Goal: Use online tool/utility: Utilize a website feature to perform a specific function

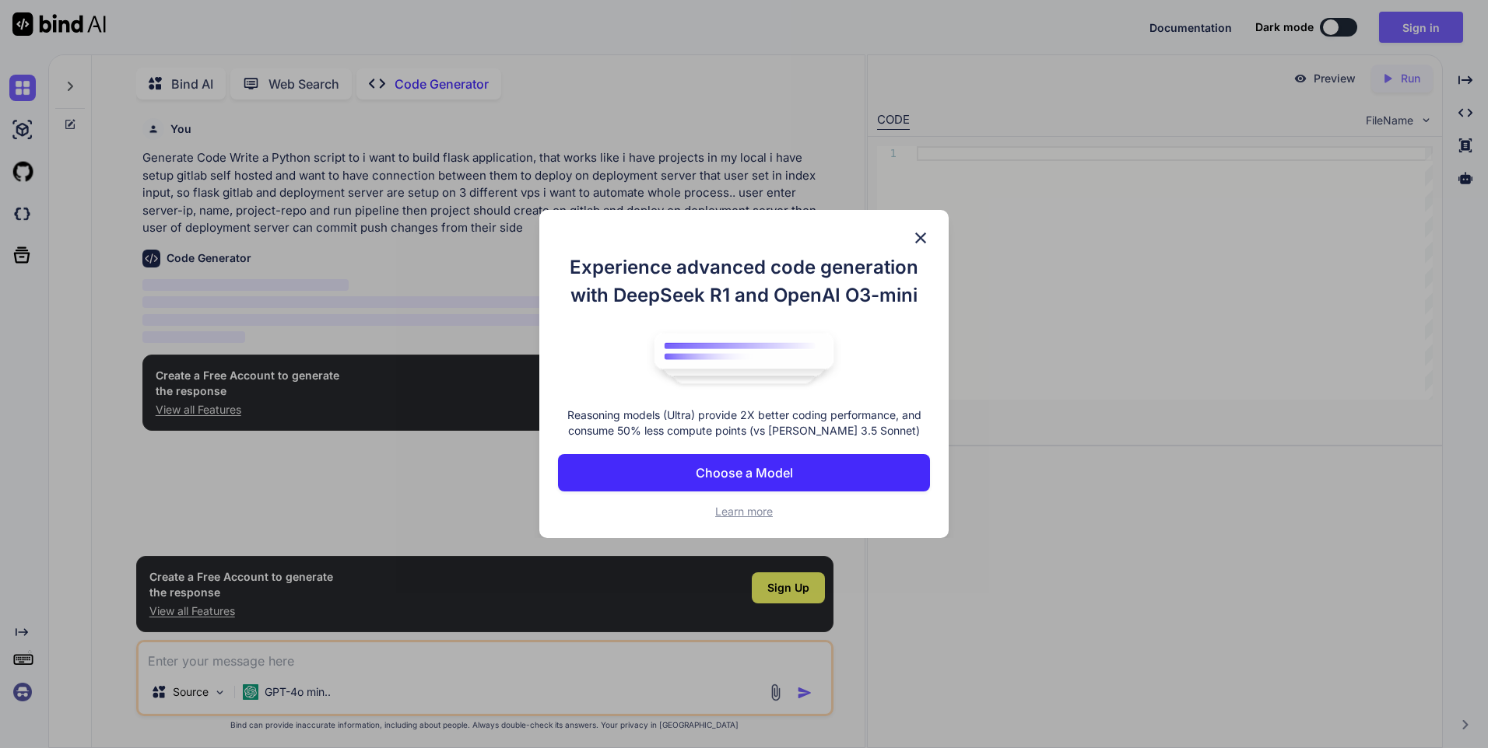
scroll to position [6, 0]
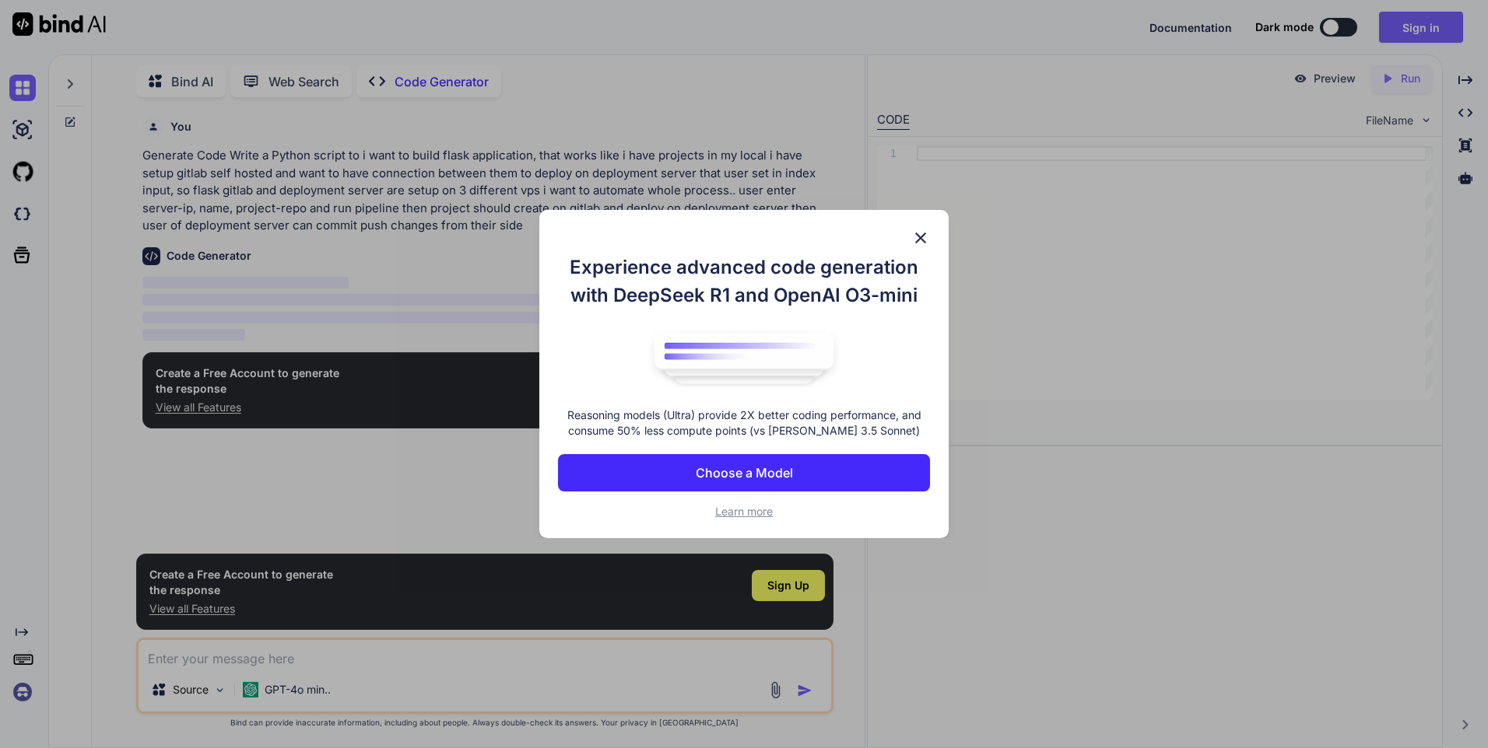
type textarea "x"
click at [919, 238] on img at bounding box center [920, 238] width 19 height 19
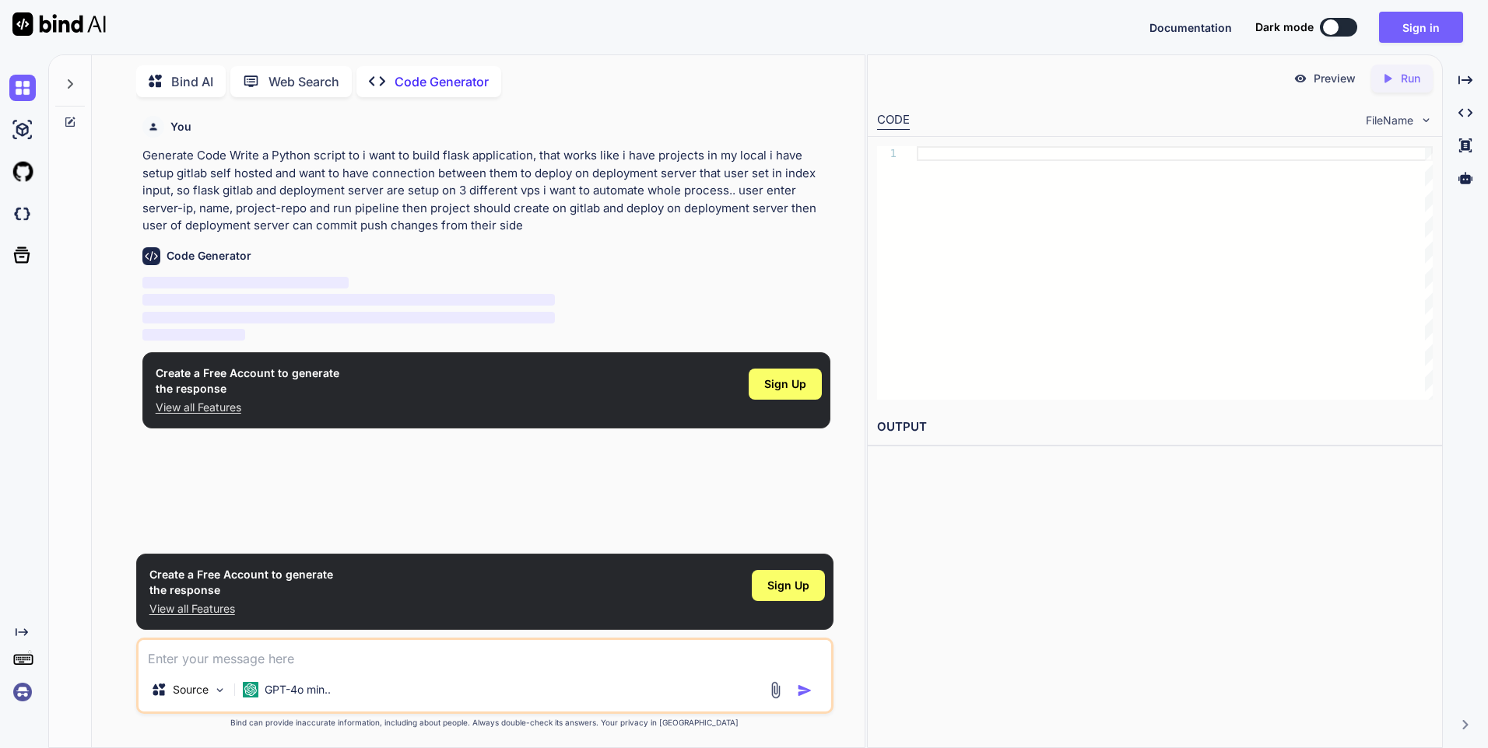
click at [1398, 33] on button "Sign in" at bounding box center [1421, 27] width 84 height 31
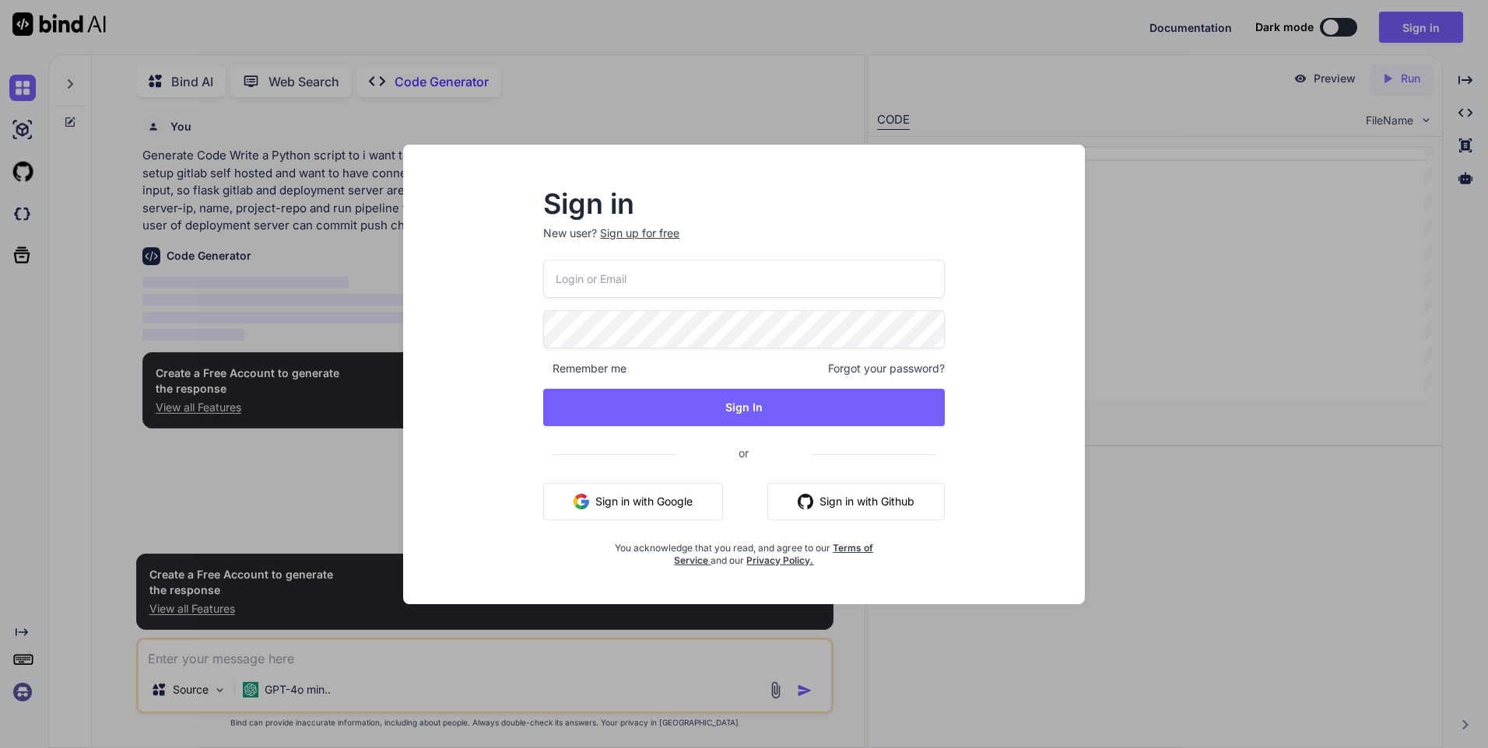
click at [672, 494] on button "Sign in with Google" at bounding box center [633, 501] width 180 height 37
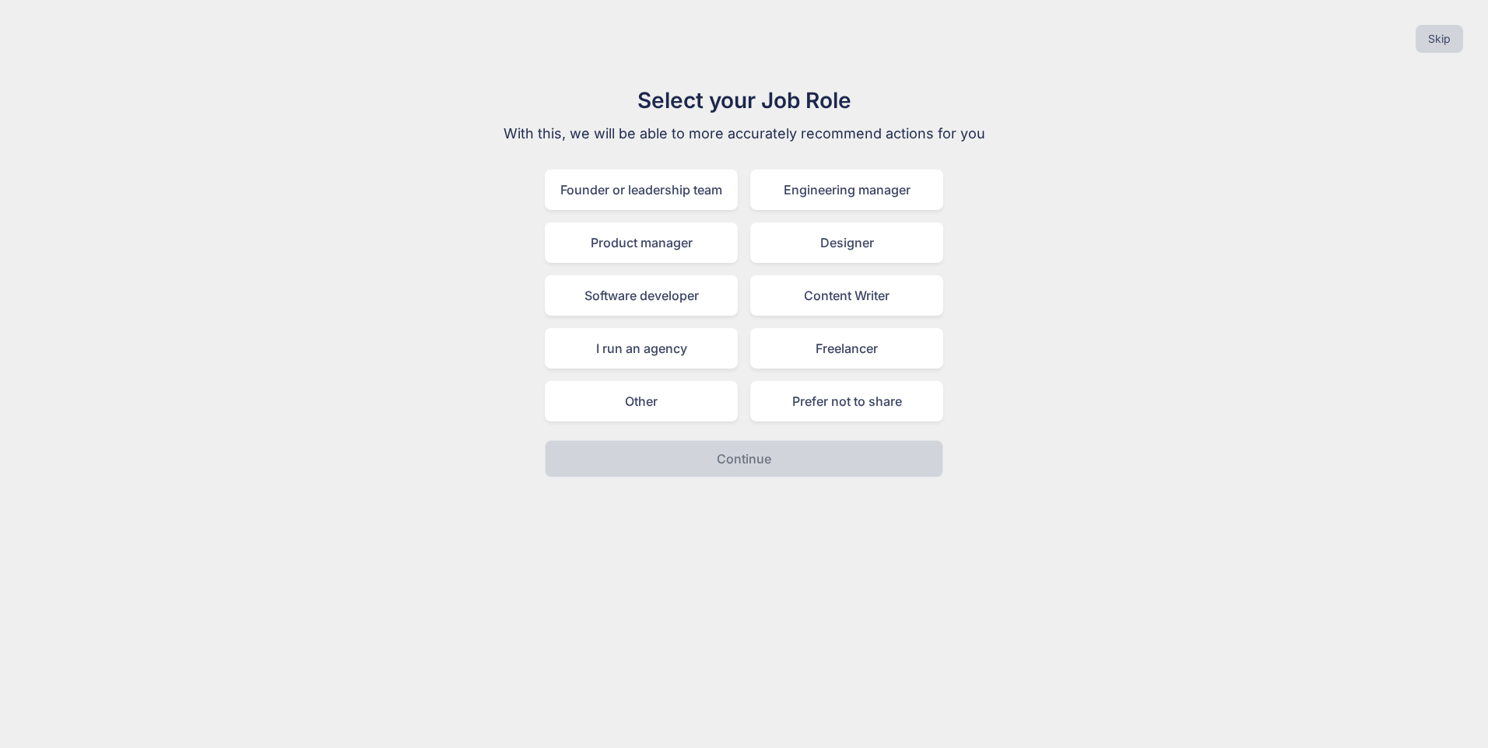
click at [1454, 40] on button "Skip" at bounding box center [1438, 39] width 47 height 28
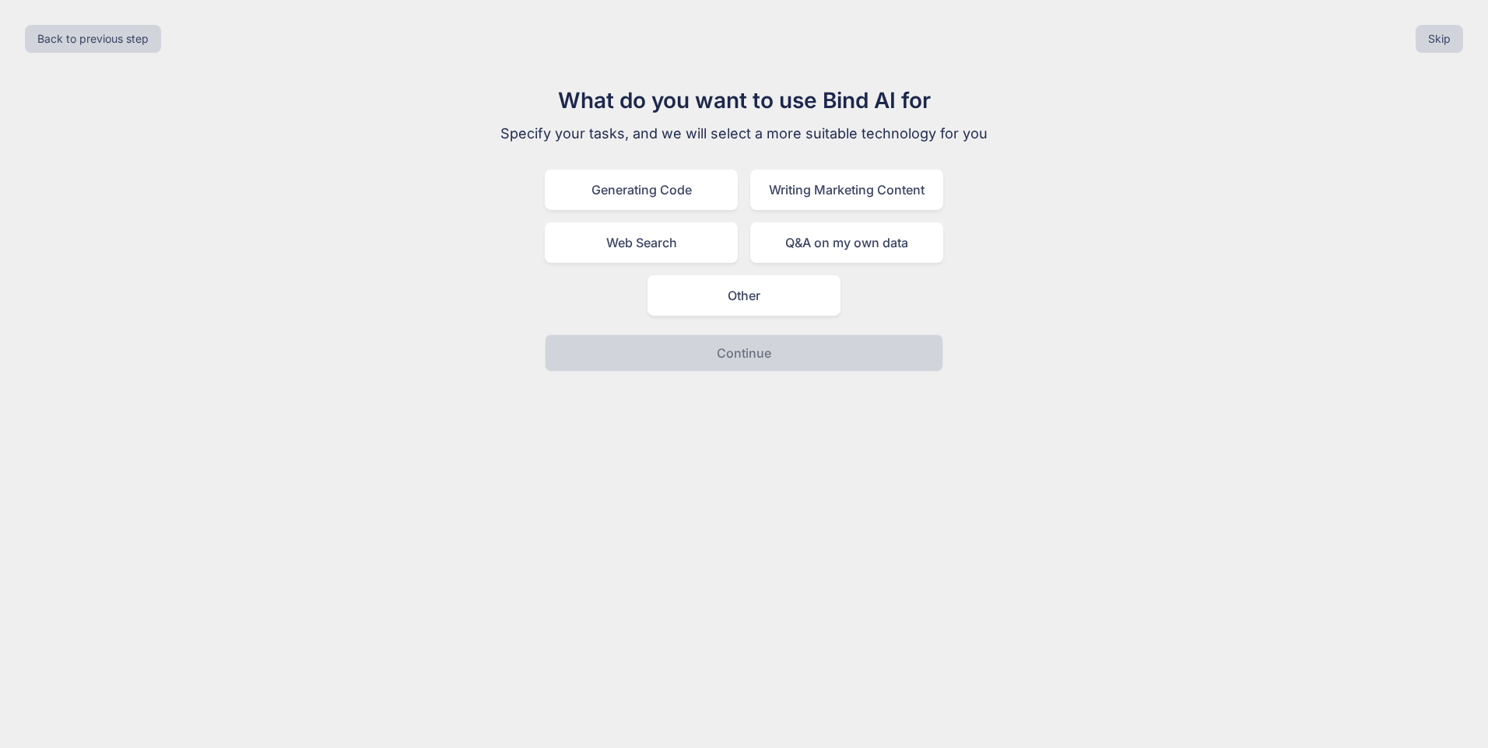
click at [1449, 41] on button "Skip" at bounding box center [1438, 39] width 47 height 28
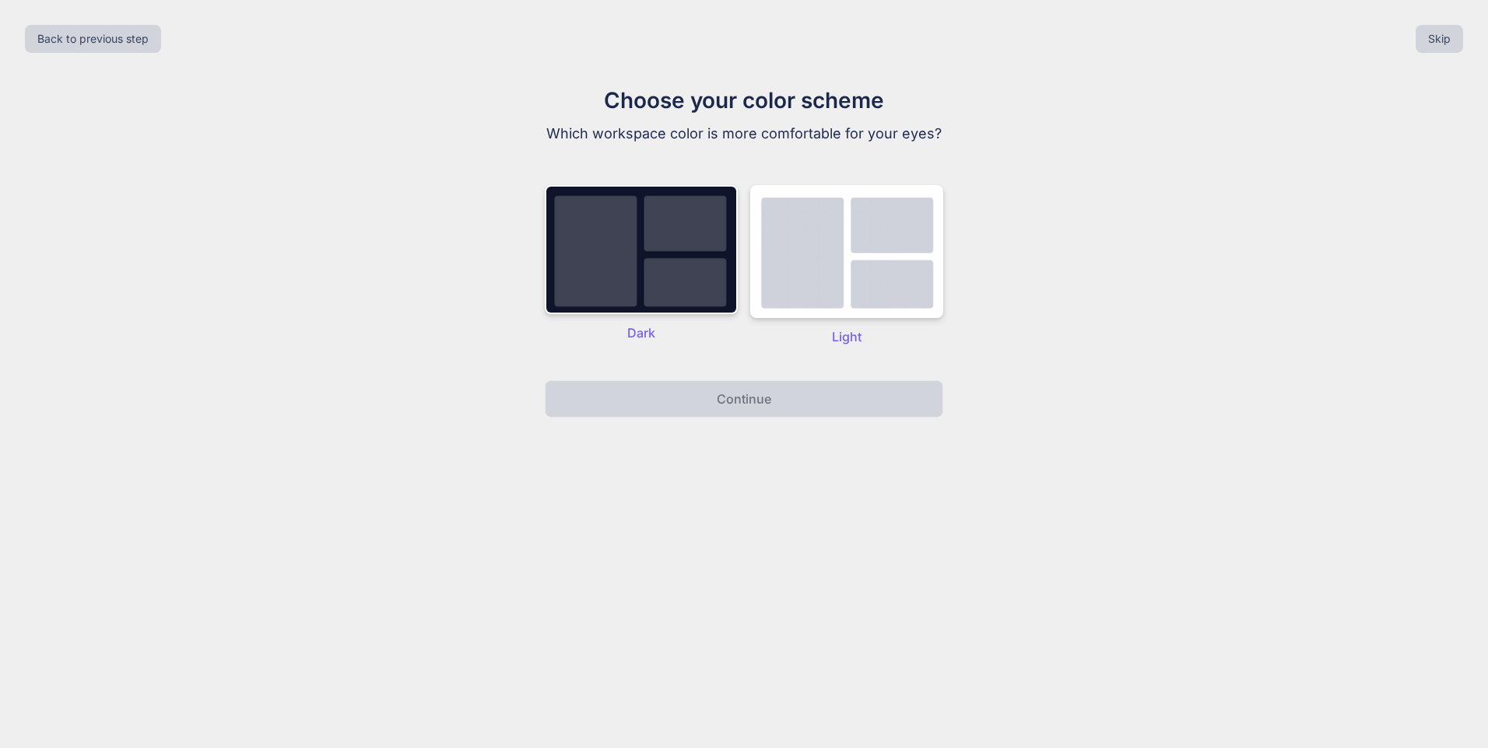
click at [1449, 41] on button "Skip" at bounding box center [1438, 39] width 47 height 28
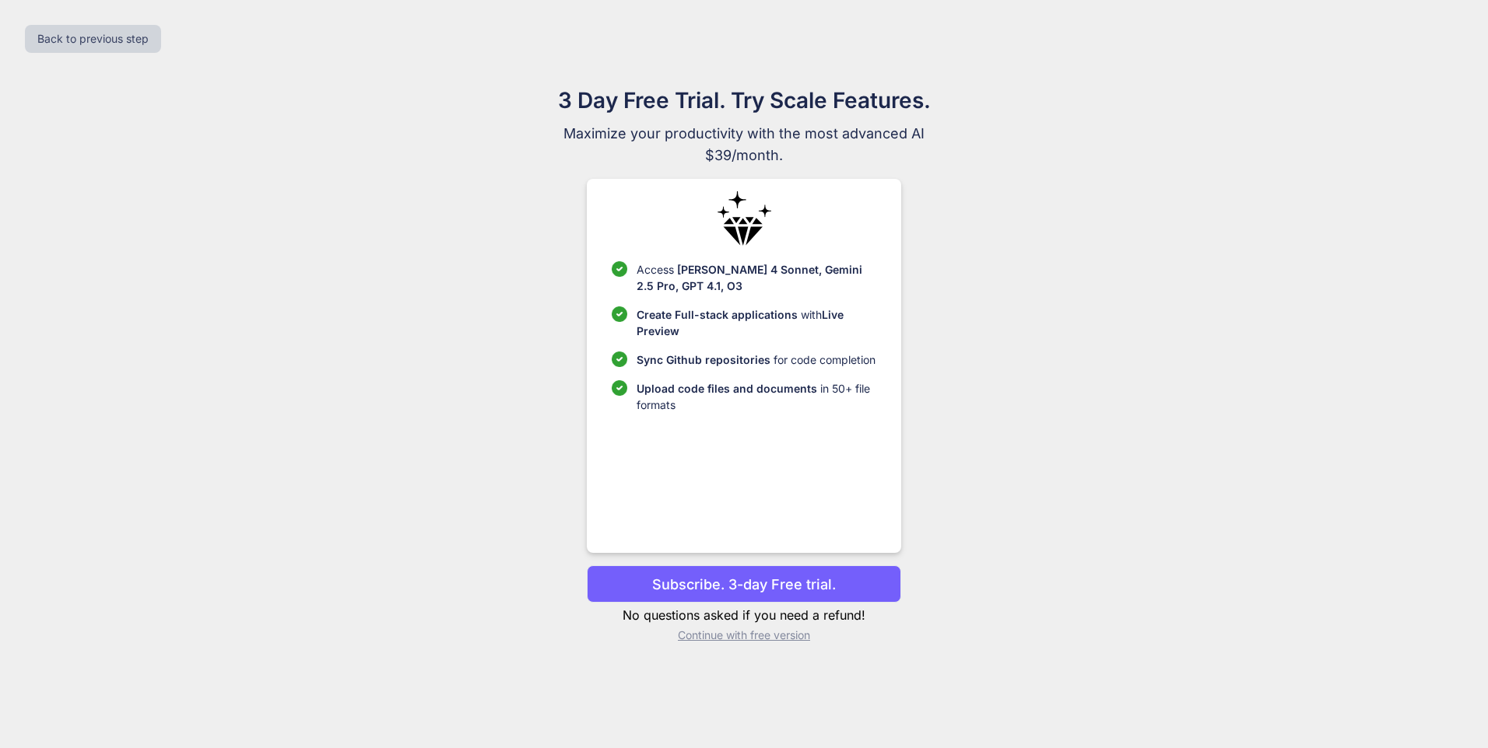
click at [776, 638] on p "Continue with free version" at bounding box center [744, 636] width 314 height 16
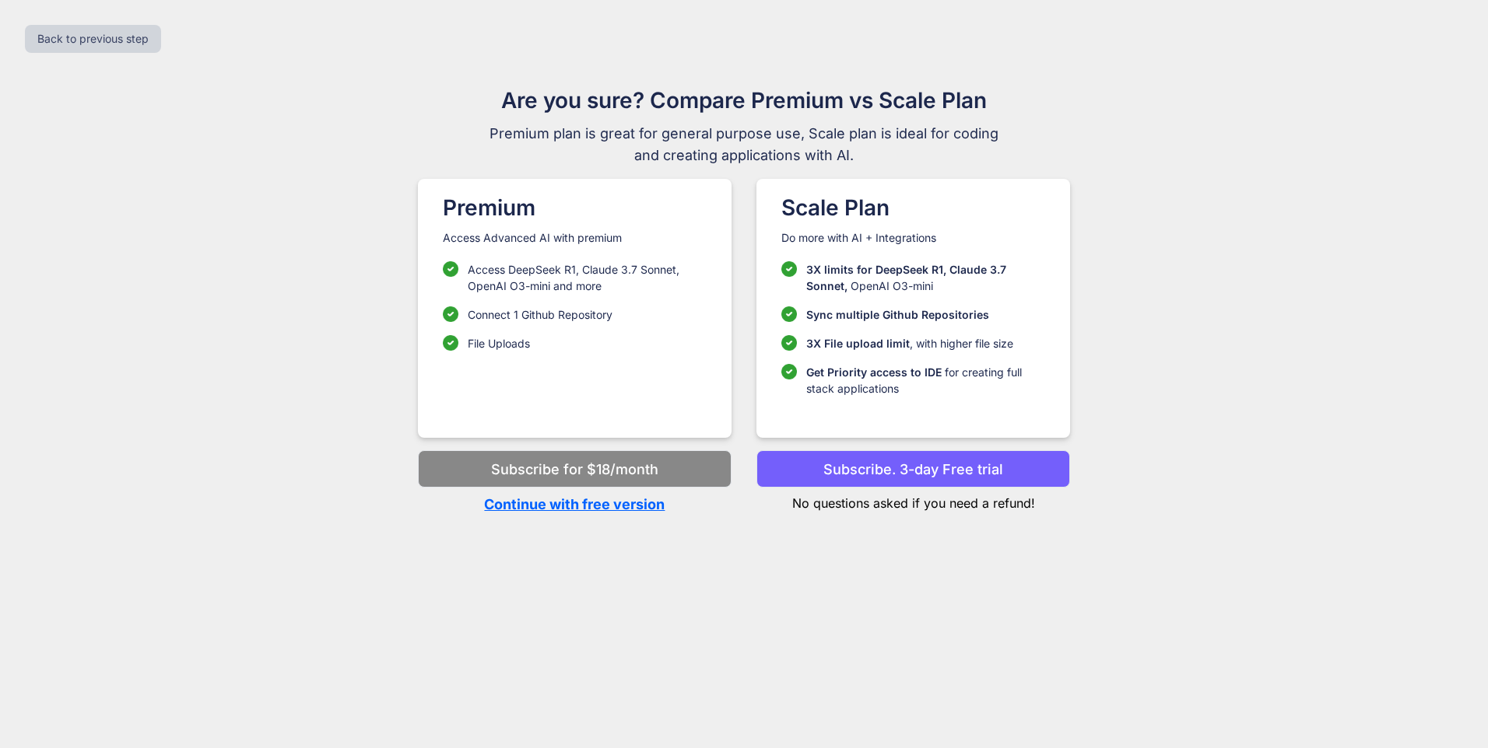
click at [629, 505] on p "Continue with free version" at bounding box center [575, 504] width 314 height 21
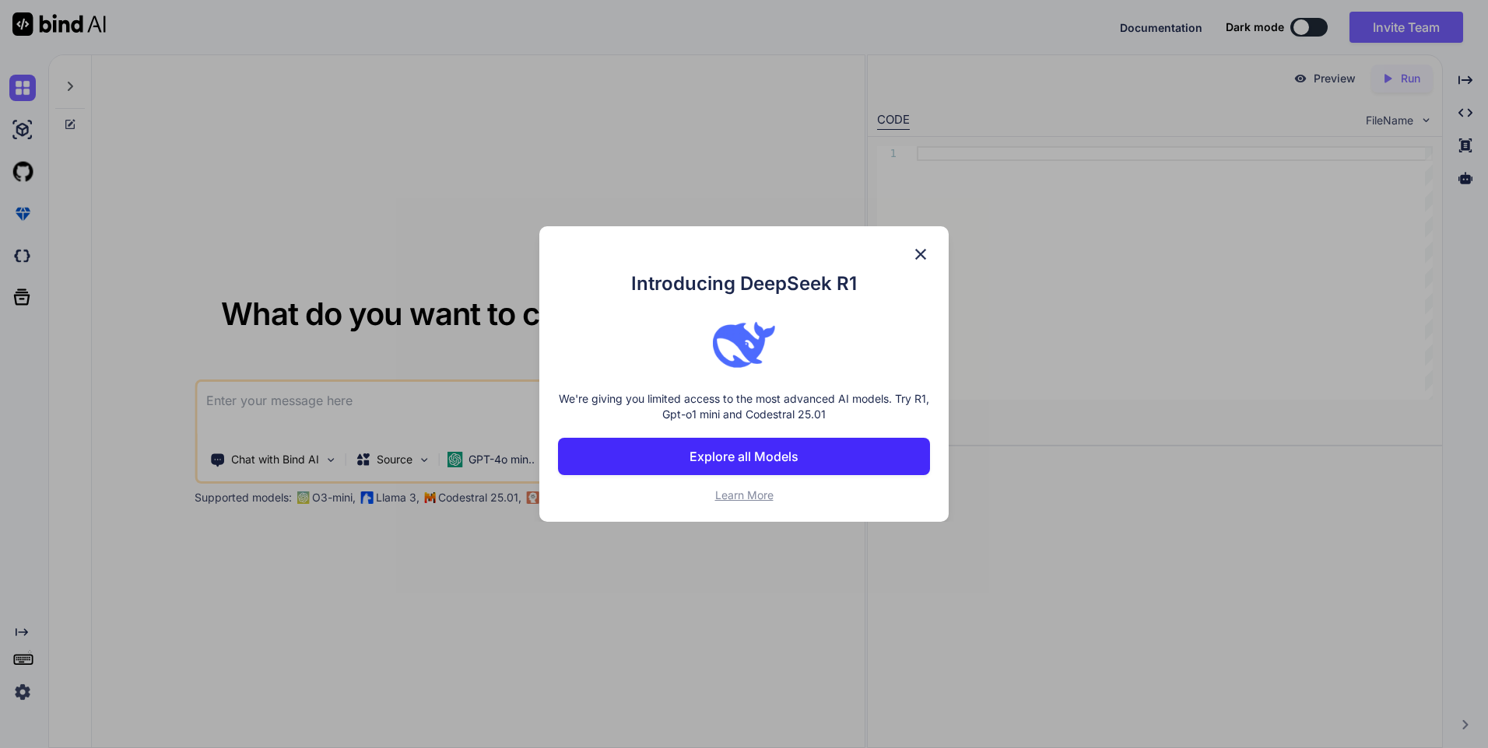
click at [913, 260] on img at bounding box center [920, 254] width 19 height 19
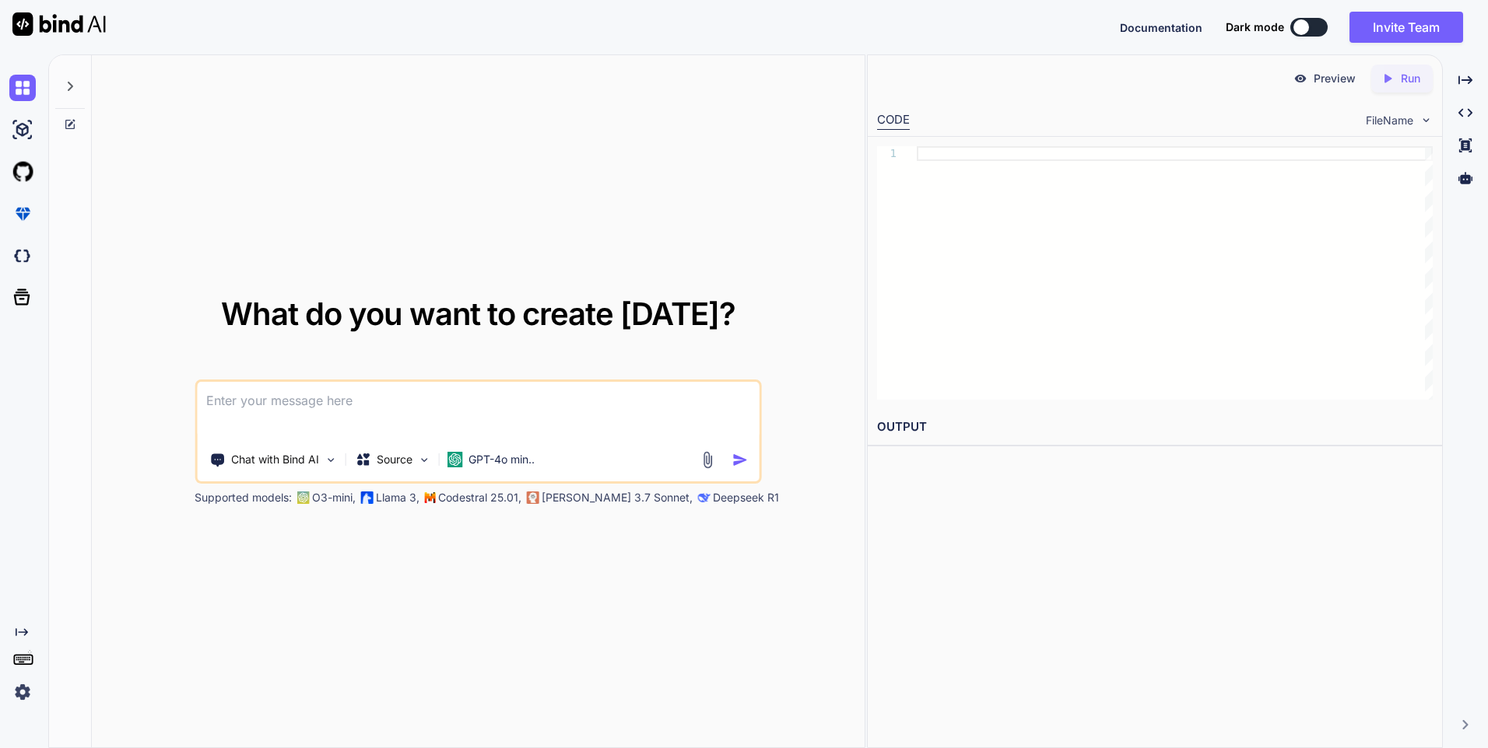
click at [489, 391] on textarea at bounding box center [478, 411] width 563 height 58
paste textarea "i want to build flask application, that works like i have projects in my local …"
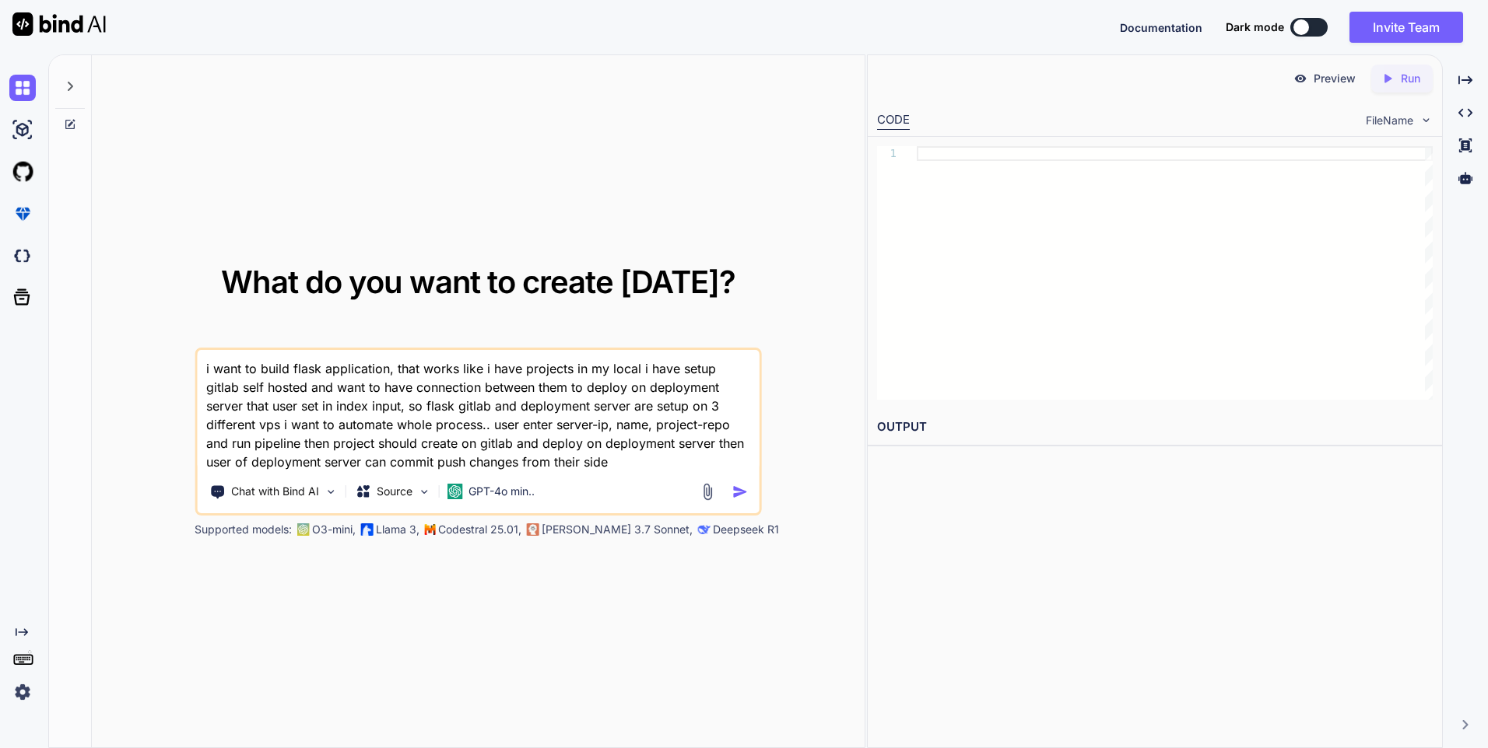
type textarea "i want to build flask application, that works like i have projects in my local …"
click at [742, 491] on img "button" at bounding box center [740, 492] width 16 height 16
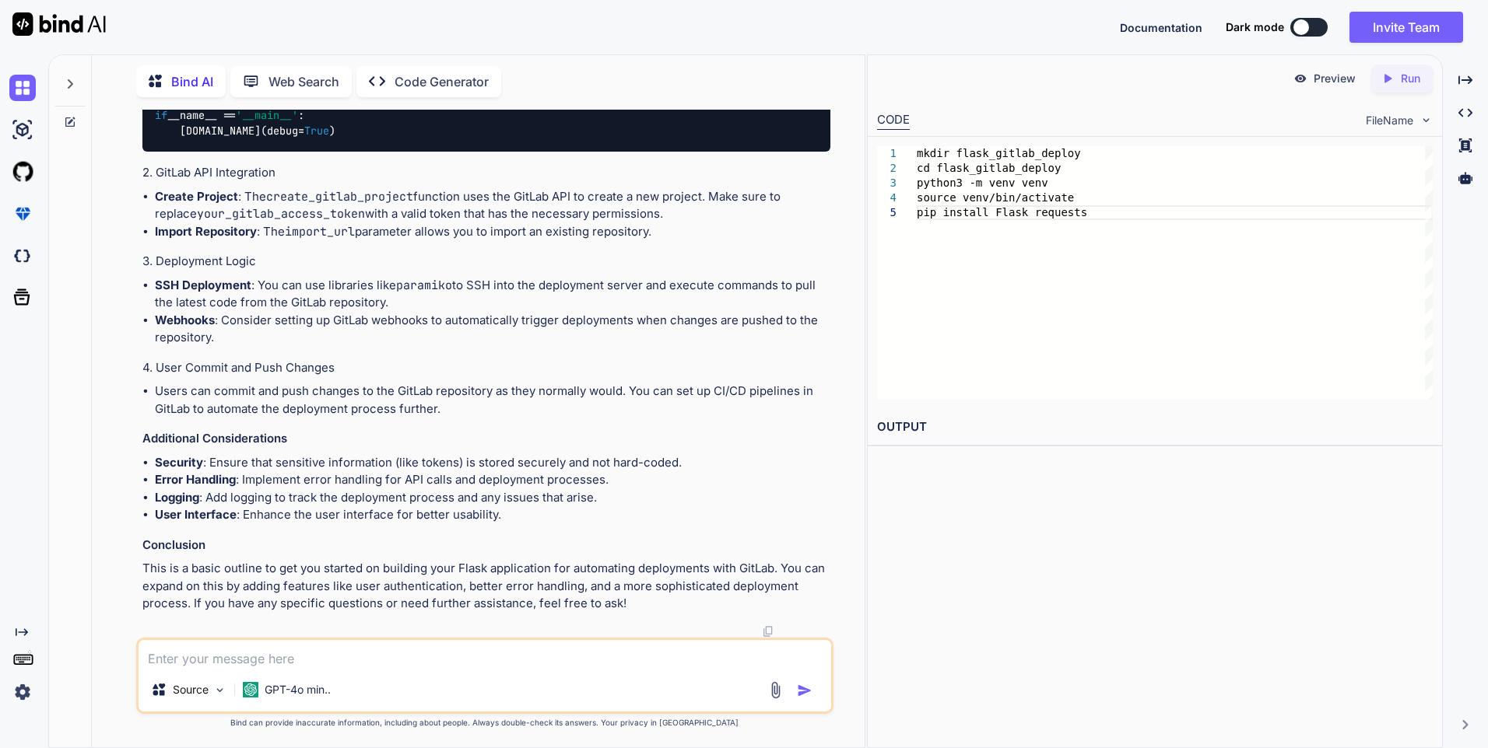
scroll to position [1466, 0]
type textarea "n"
click at [1297, 33] on div at bounding box center [1301, 27] width 16 height 16
click at [524, 659] on textarea "can you" at bounding box center [484, 654] width 692 height 28
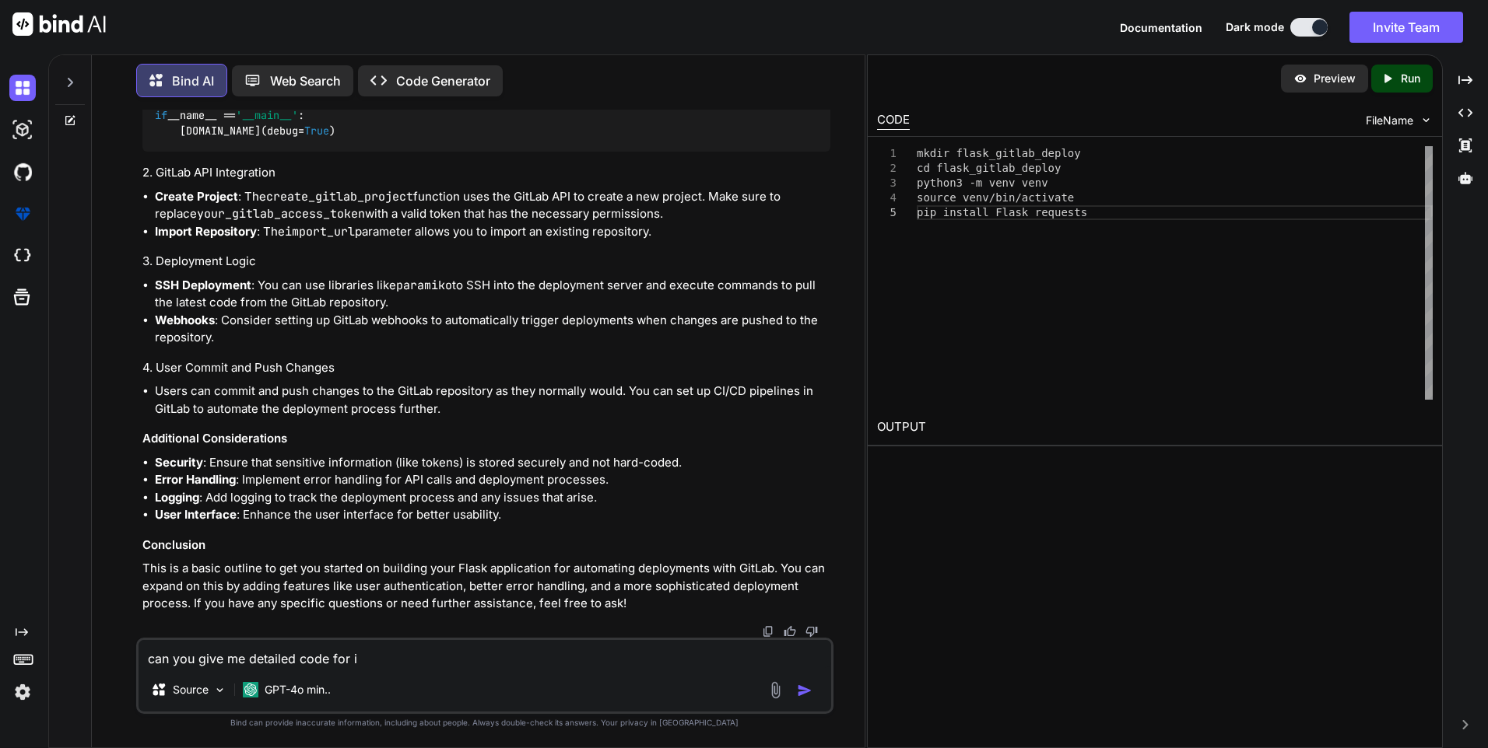
type textarea "can you give me detailed code for it"
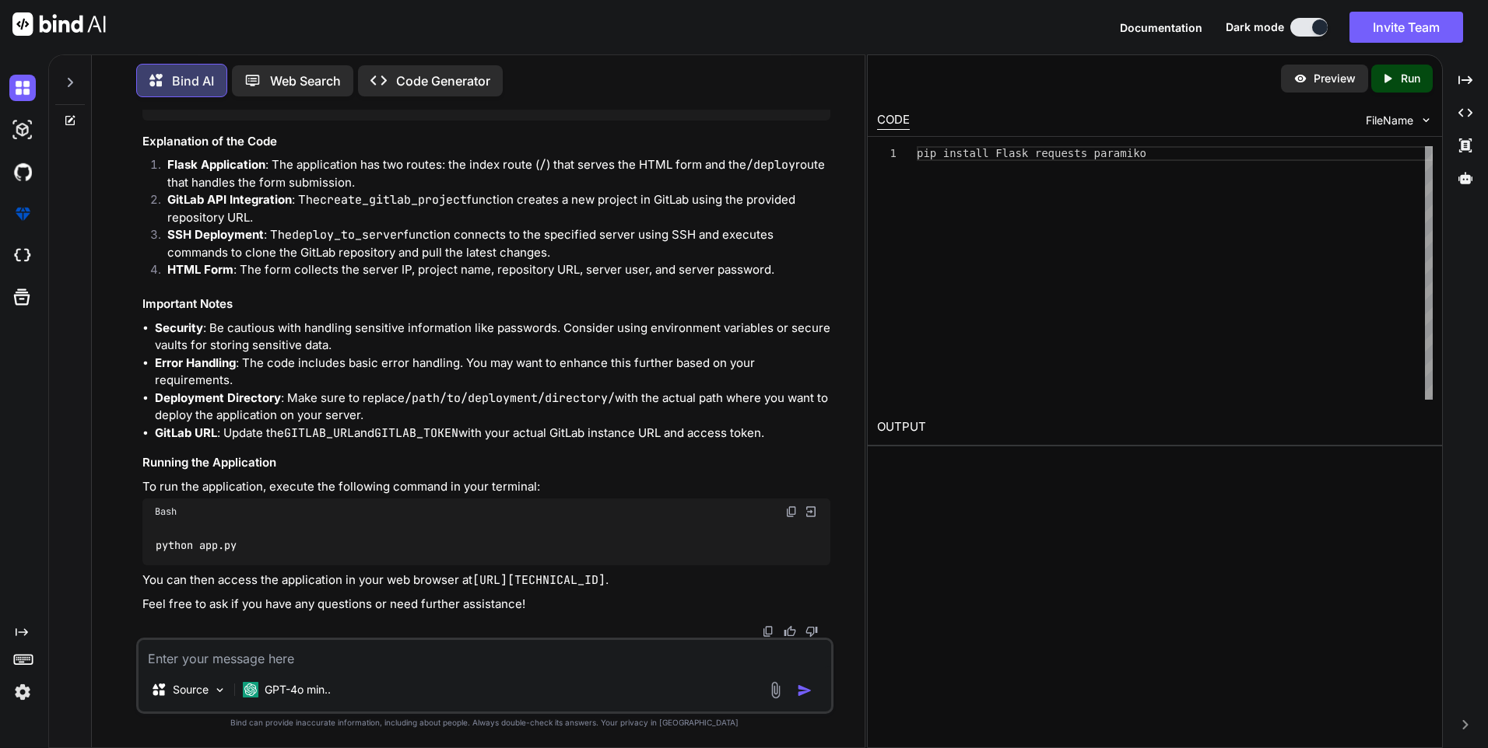
scroll to position [4004, 0]
